Goal: Check status

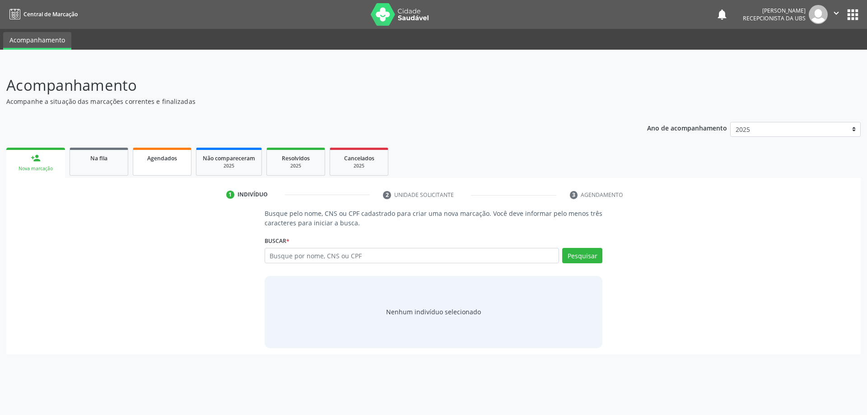
click at [157, 168] on link "Agendados" at bounding box center [162, 162] width 59 height 28
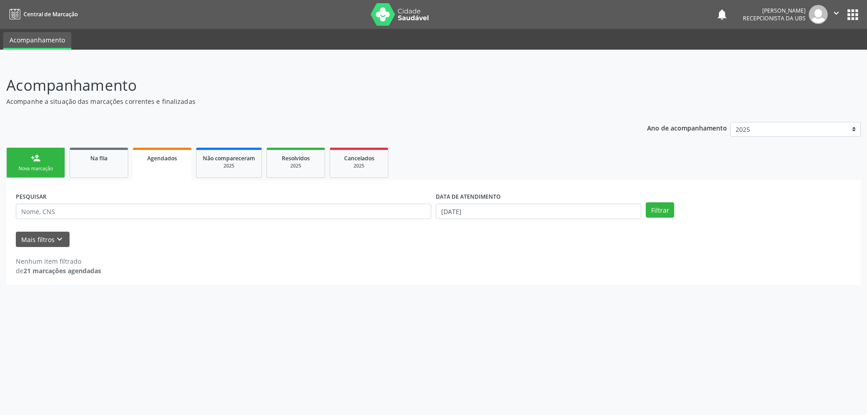
click at [168, 162] on link "Agendados" at bounding box center [162, 164] width 59 height 32
drag, startPoint x: 161, startPoint y: 147, endPoint x: 164, endPoint y: 154, distance: 8.1
click at [164, 154] on ul "person_add Nova marcação Na fila Agendados Não compareceram 2025 Resolvidos 202…" at bounding box center [433, 162] width 854 height 35
click at [473, 215] on input "[DATE]" at bounding box center [538, 211] width 205 height 15
click at [453, 276] on span "8" at bounding box center [462, 275] width 18 height 18
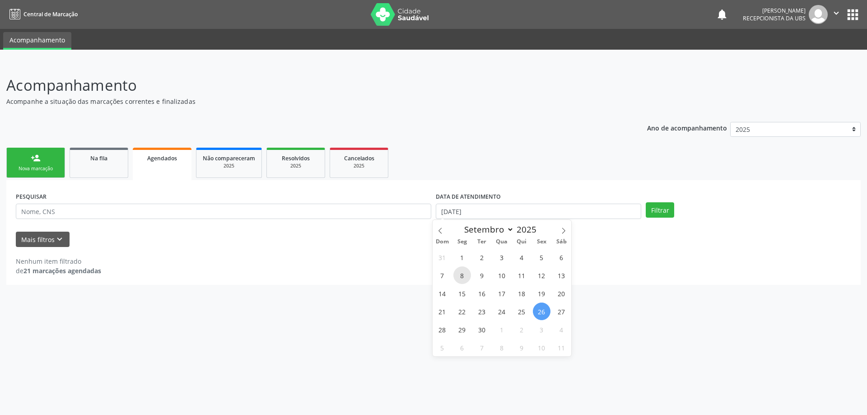
type input "[DATE]"
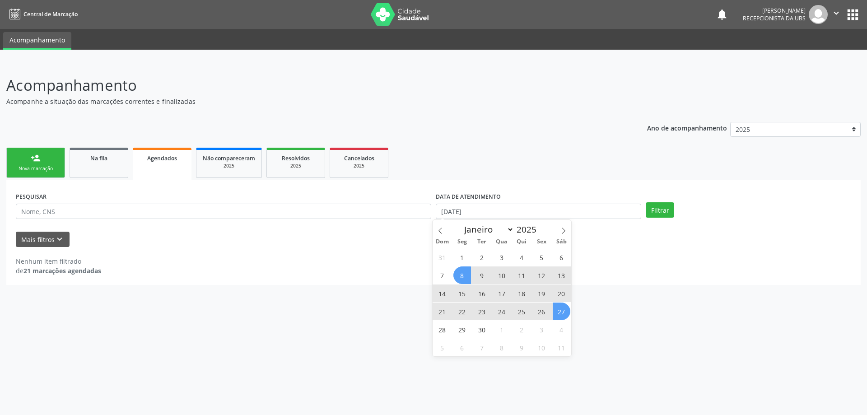
click at [558, 305] on span "27" at bounding box center [561, 311] width 18 height 18
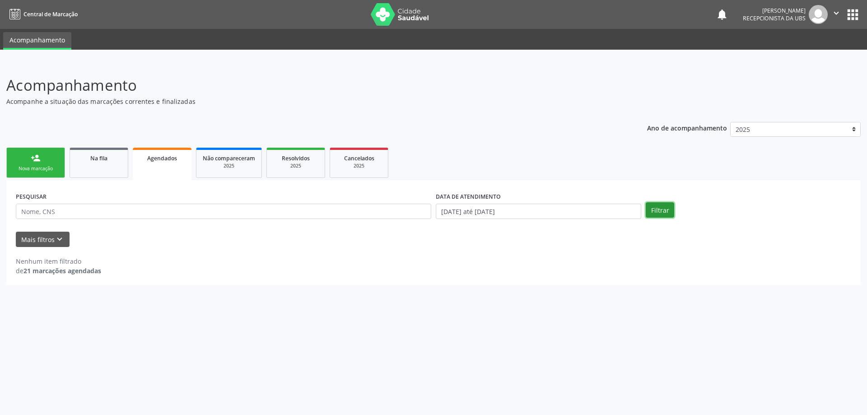
click at [659, 203] on button "Filtrar" at bounding box center [659, 209] width 28 height 15
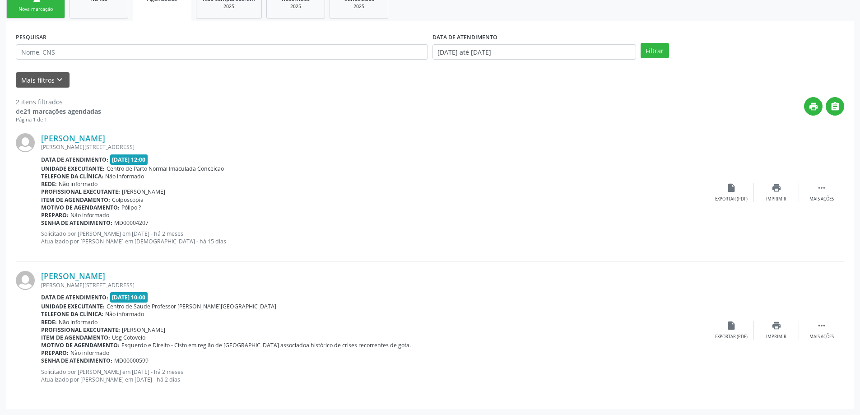
scroll to position [24, 0]
